Goal: Find specific page/section: Find specific page/section

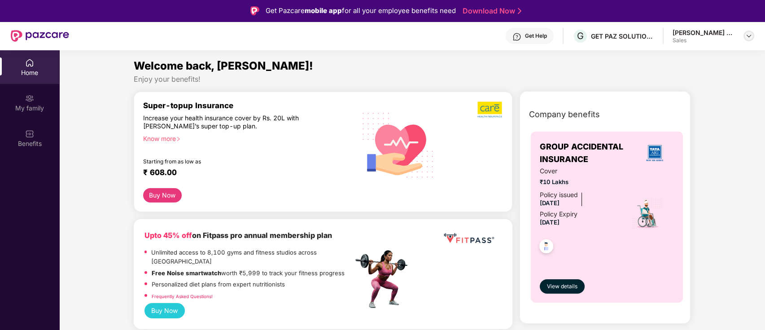
click at [750, 34] on img at bounding box center [748, 35] width 7 height 7
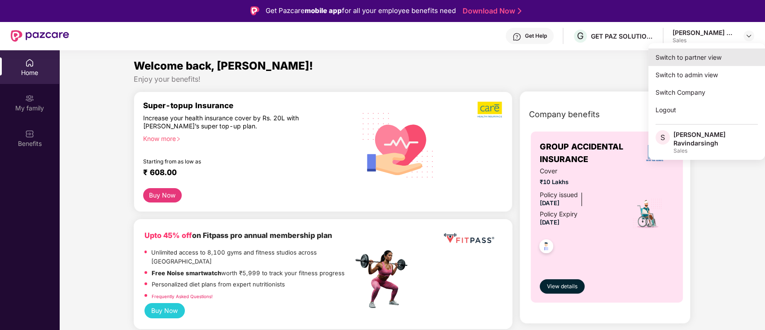
click at [687, 58] on div "Switch to partner view" at bounding box center [706, 57] width 117 height 18
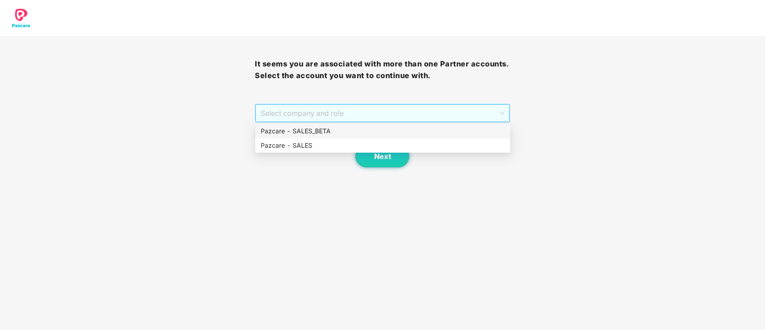
click at [404, 109] on span "Select company and role" at bounding box center [382, 113] width 243 height 17
click at [339, 151] on div "Pazcare - SALES" at bounding box center [382, 145] width 255 height 14
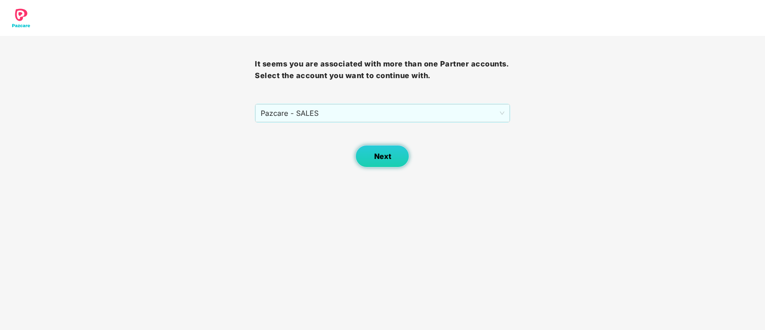
click at [367, 149] on button "Next" at bounding box center [382, 156] width 54 height 22
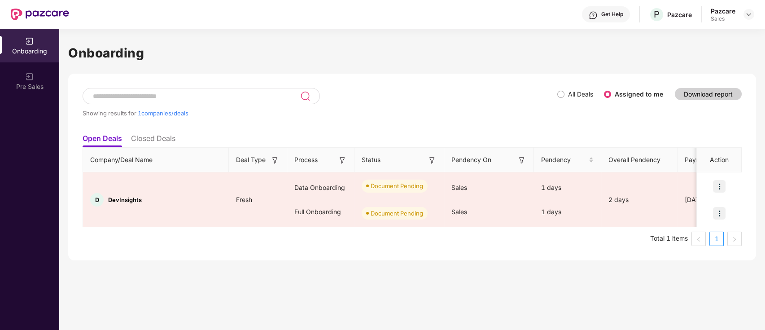
click at [368, 148] on th "Status" at bounding box center [399, 160] width 90 height 25
click at [154, 140] on li "Closed Deals" at bounding box center [153, 140] width 44 height 13
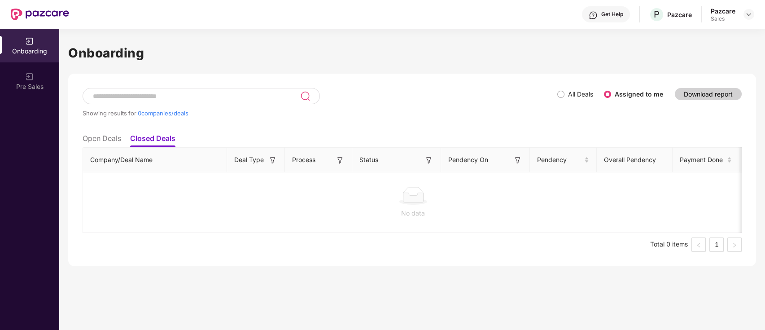
click at [565, 92] on span "All Deals" at bounding box center [581, 94] width 32 height 10
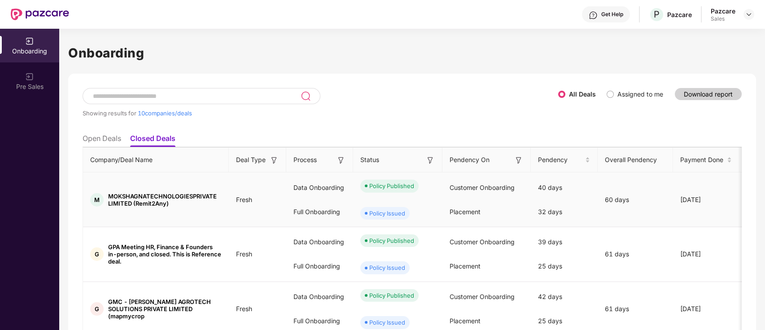
click at [406, 207] on div "Policy Issued" at bounding box center [397, 213] width 89 height 27
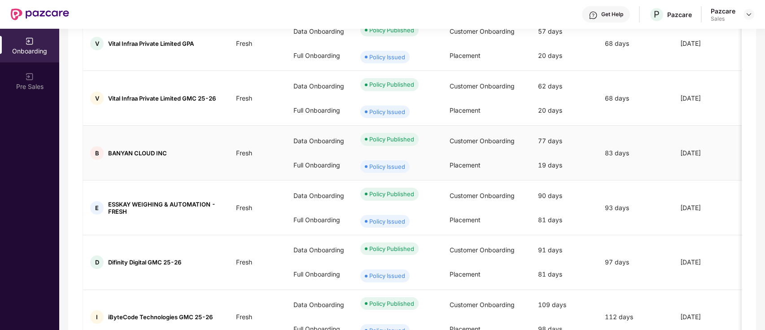
scroll to position [421, 0]
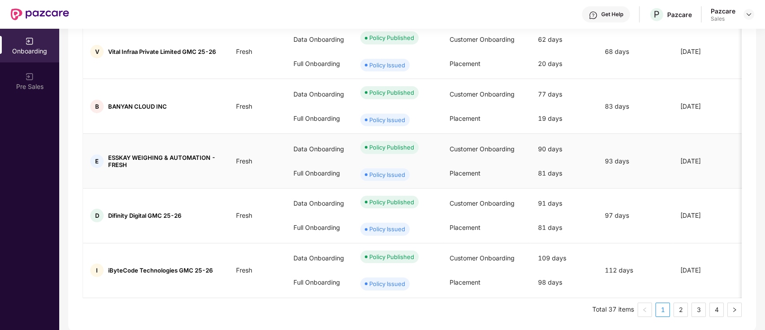
click at [399, 153] on table "Company/Deal Name Deal Type Process Status Pendency On Pendency Overall Pendenc…" at bounding box center [711, 12] width 1256 height 572
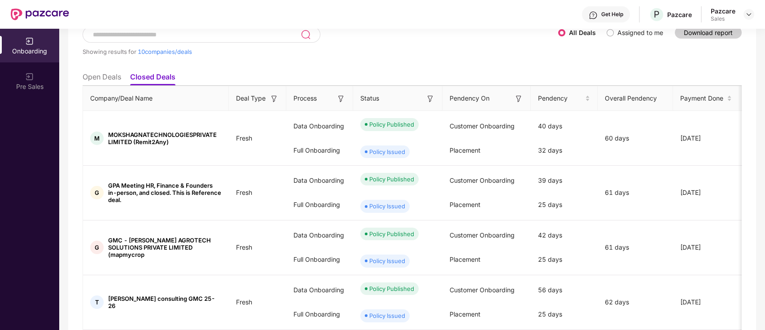
scroll to position [0, 0]
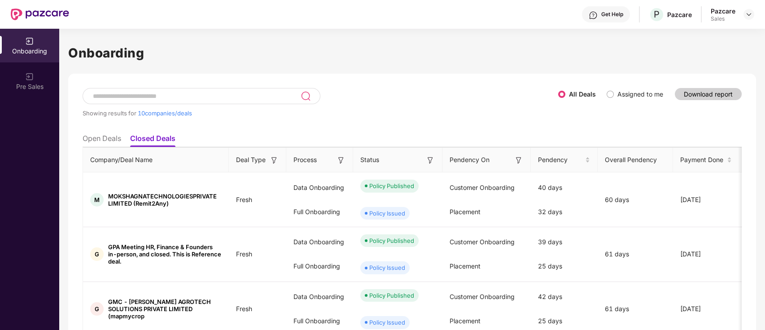
click at [108, 139] on li "Open Deals" at bounding box center [102, 140] width 39 height 13
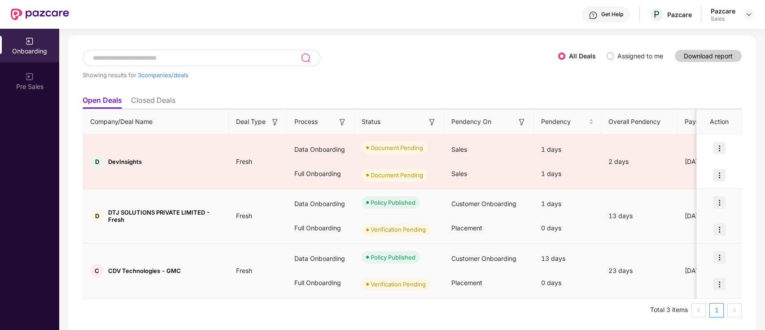
scroll to position [39, 0]
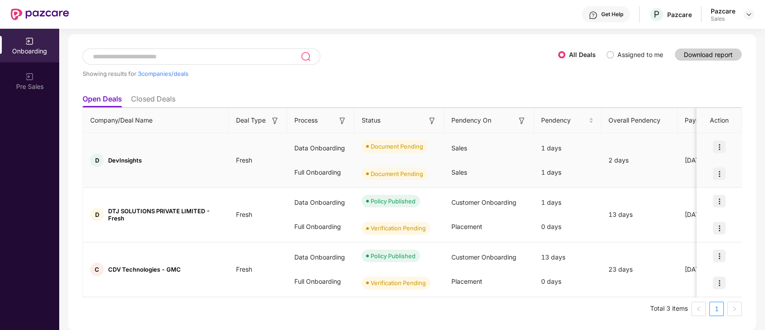
click at [131, 153] on td "D DevInsights" at bounding box center [156, 160] width 146 height 55
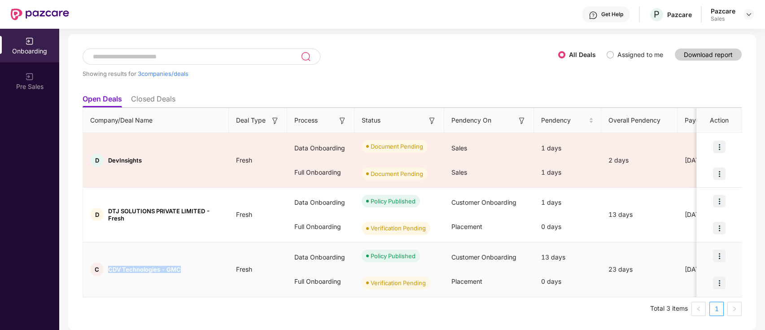
drag, startPoint x: 192, startPoint y: 276, endPoint x: 104, endPoint y: 269, distance: 87.8
click at [104, 269] on td "C CDV Technologies - GMC" at bounding box center [156, 269] width 146 height 55
copy div "CDV Technologies - GMC"
drag, startPoint x: 133, startPoint y: 221, endPoint x: 101, endPoint y: 214, distance: 33.0
click at [101, 214] on div "D DTJ SOLUTIONS PRIVATE LIMITED - Fresh" at bounding box center [156, 214] width 146 height 14
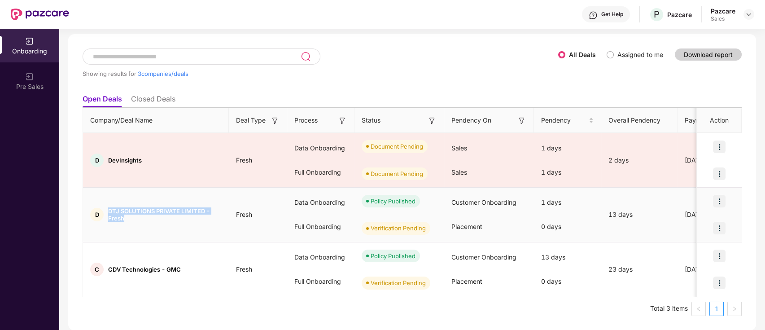
copy div "DTJ SOLUTIONS PRIVATE LIMITED - Fresh"
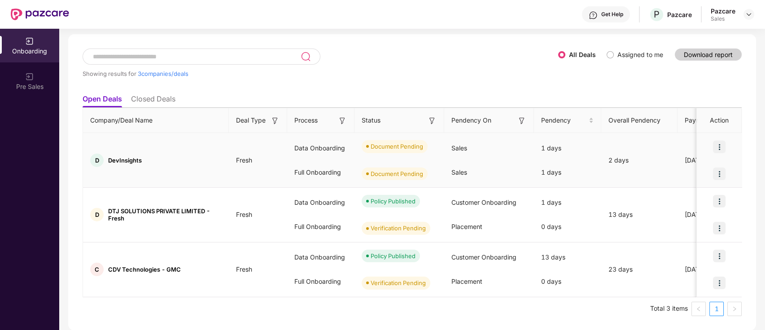
click at [138, 161] on span "DevInsights" at bounding box center [125, 160] width 34 height 7
copy span "DevInsights"
